Goal: Find specific page/section: Find specific page/section

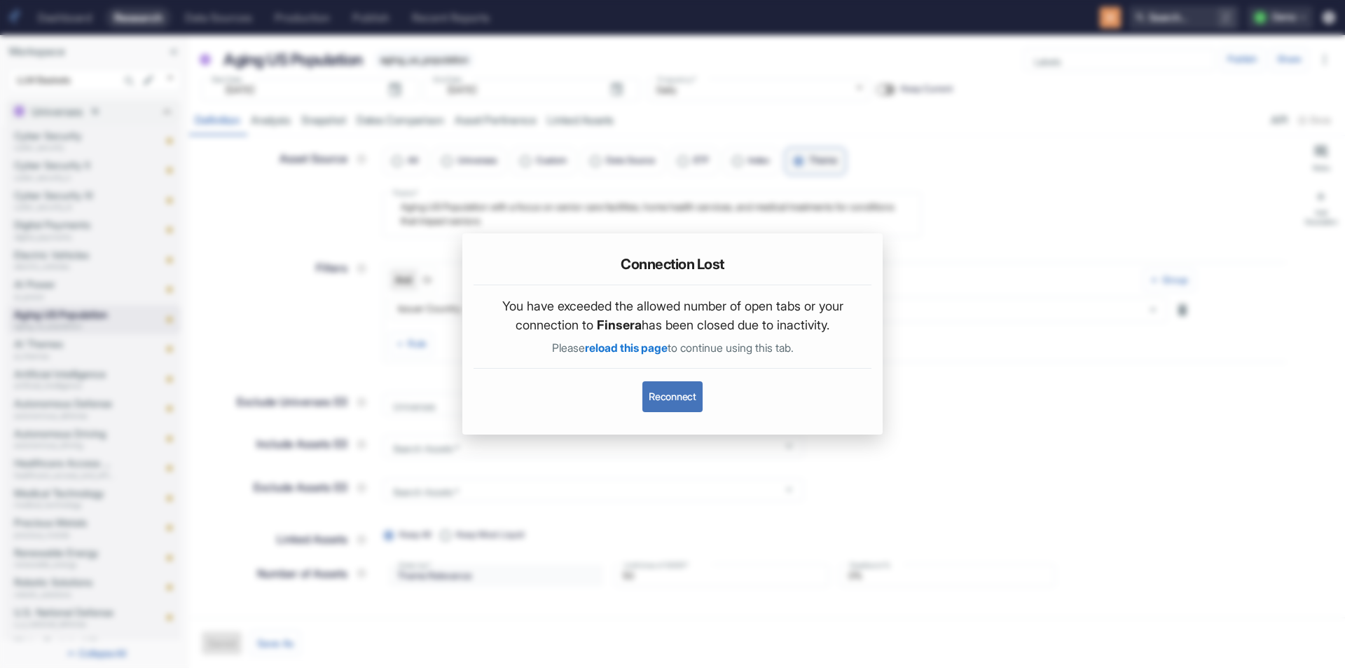
scroll to position [70, 0]
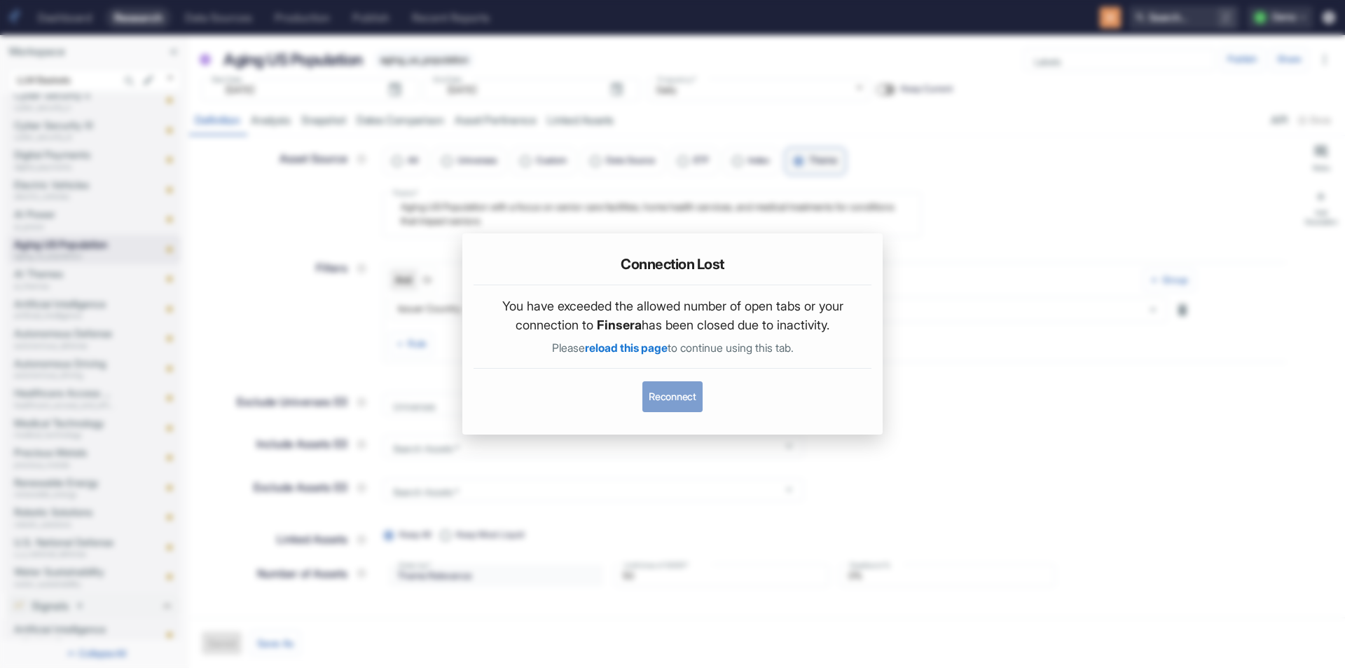
click at [645, 397] on button "Reconnect" at bounding box center [673, 396] width 60 height 31
